Goal: Check status: Check status

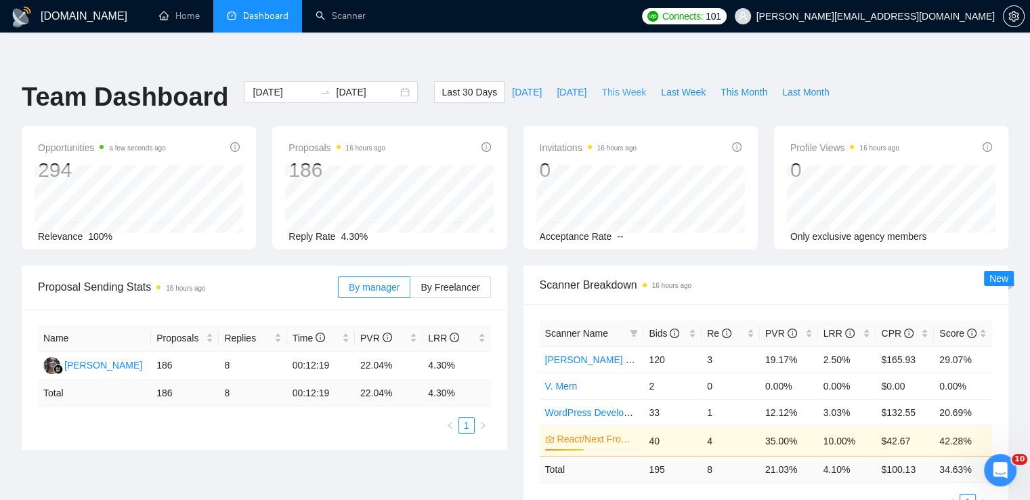
click at [609, 85] on span "This Week" at bounding box center [623, 92] width 45 height 15
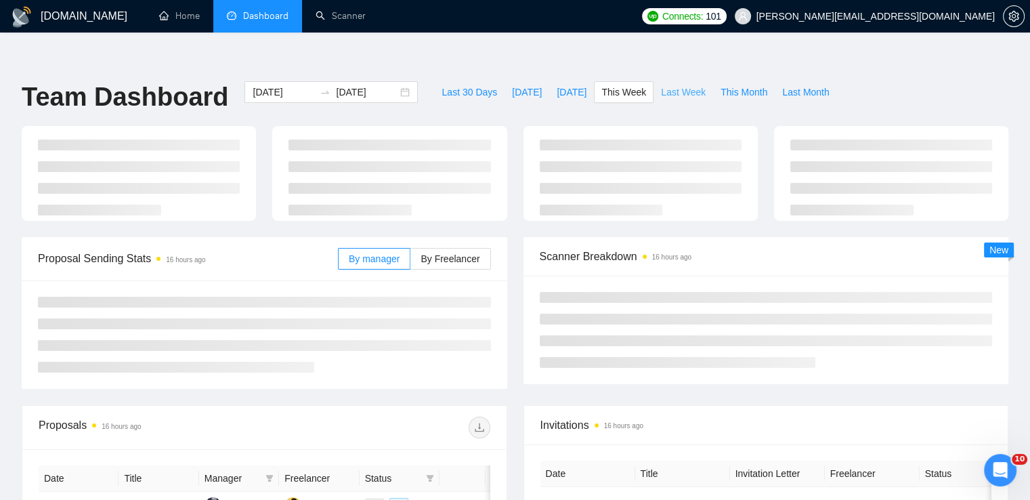
type input "[DATE]"
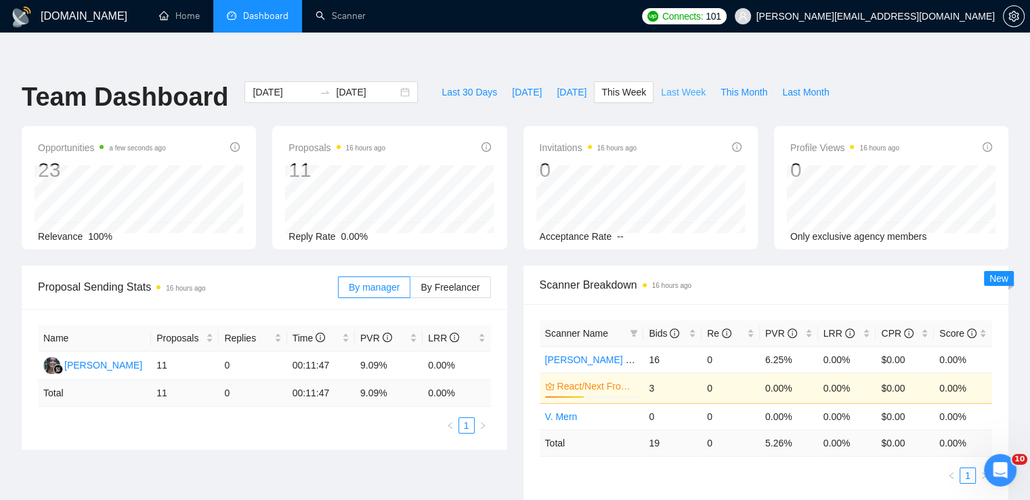
click at [675, 85] on span "Last Week" at bounding box center [683, 92] width 45 height 15
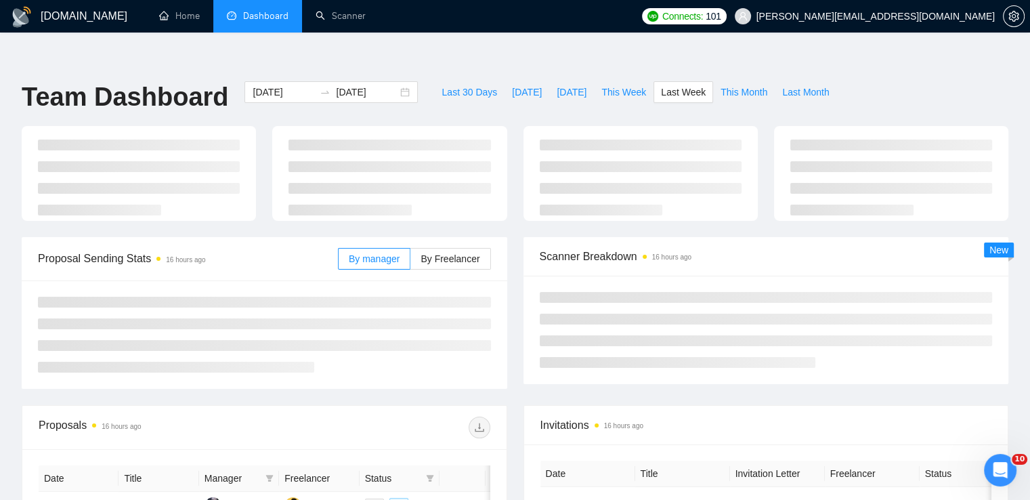
type input "[DATE]"
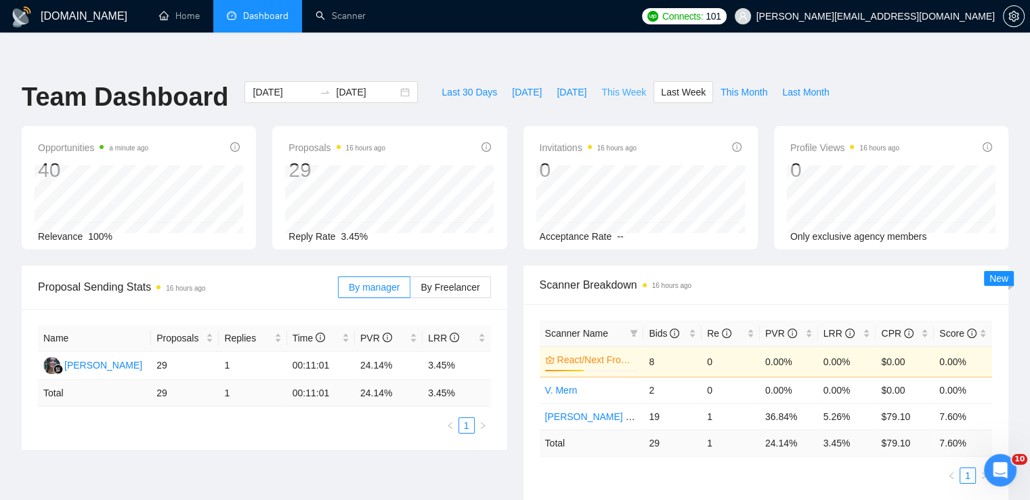
drag, startPoint x: 617, startPoint y: 62, endPoint x: 714, endPoint y: 79, distance: 98.4
click at [617, 85] on span "This Week" at bounding box center [623, 92] width 45 height 15
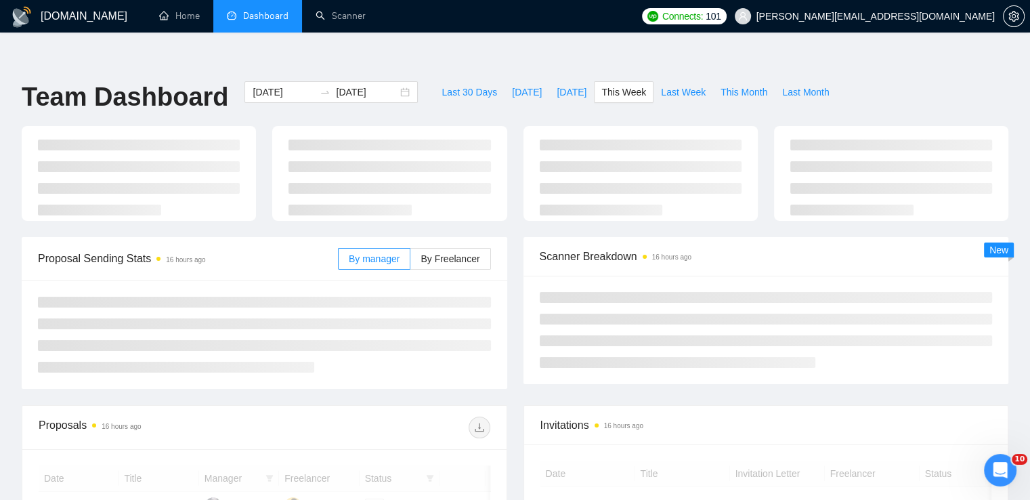
type input "[DATE]"
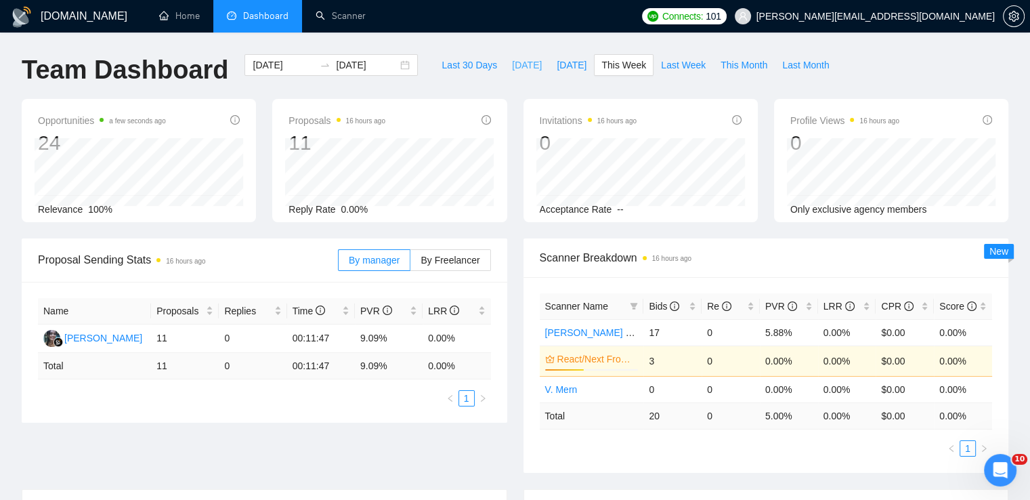
click at [512, 62] on span "[DATE]" at bounding box center [527, 65] width 30 height 15
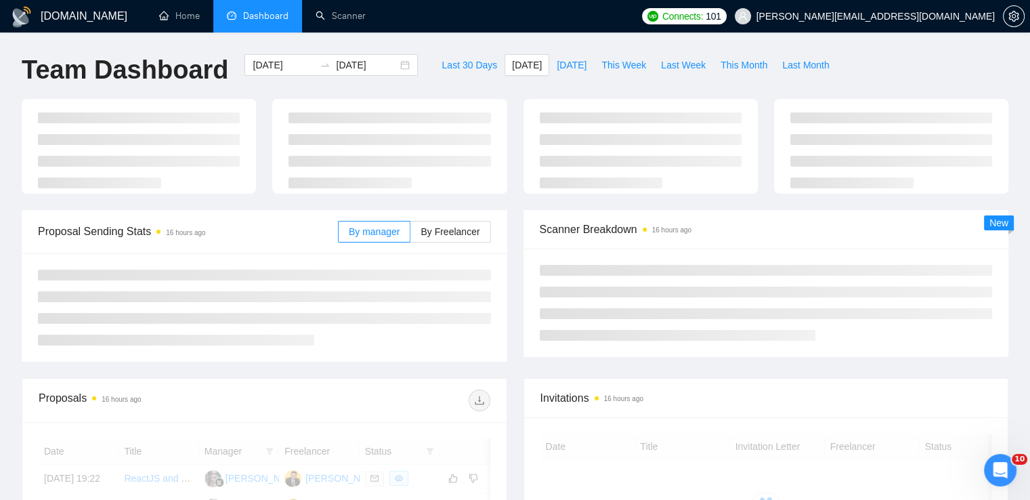
type input "[DATE]"
